Goal: Transaction & Acquisition: Register for event/course

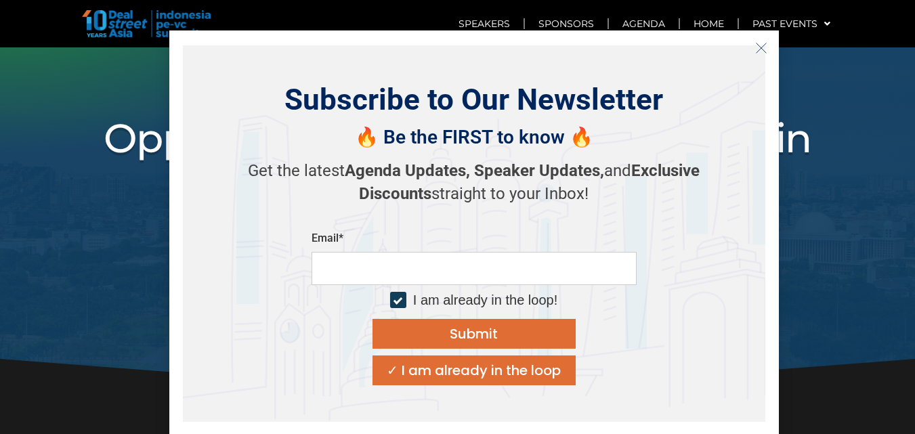
scroll to position [463, 0]
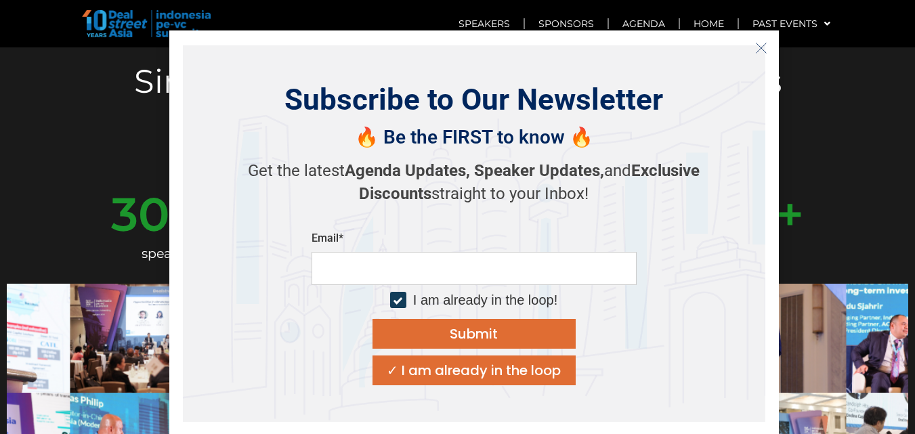
click at [850, 184] on section "300 + speakers 4000 + attendees 75 % senior mgmt 1250 + LPs & GPs" at bounding box center [457, 230] width 915 height 93
click at [757, 44] on icon "Close" at bounding box center [761, 48] width 12 height 12
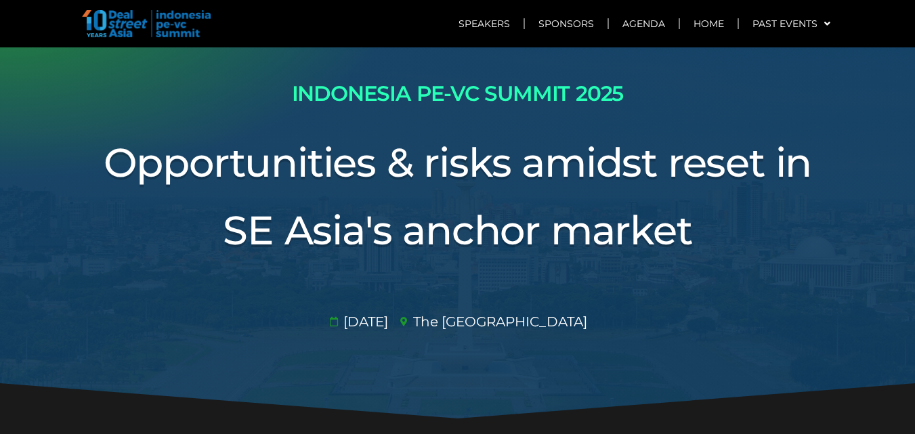
scroll to position [0, 0]
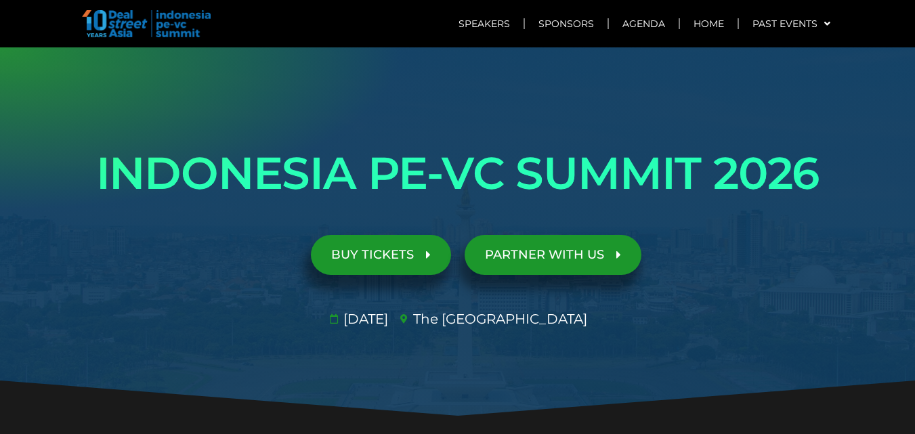
click at [396, 253] on span "BUY TICKETS" at bounding box center [372, 255] width 83 height 13
click at [387, 257] on span "BUY TICKETS" at bounding box center [372, 255] width 83 height 13
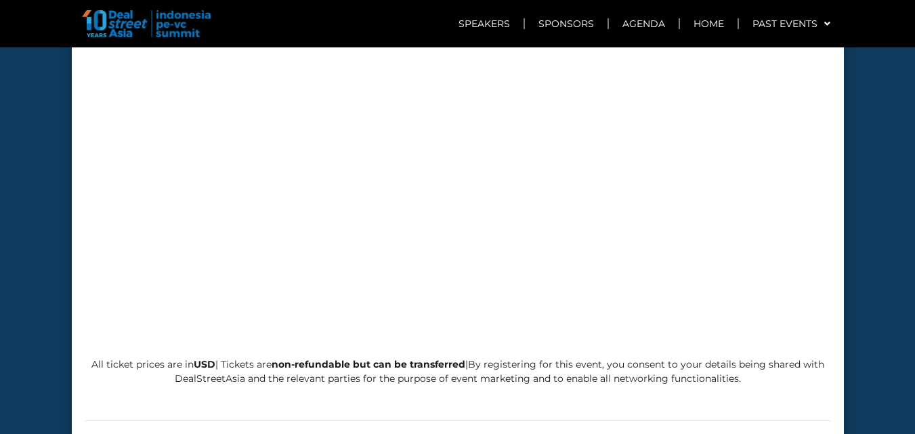
scroll to position [5750, 0]
